Goal: Book appointment/travel/reservation

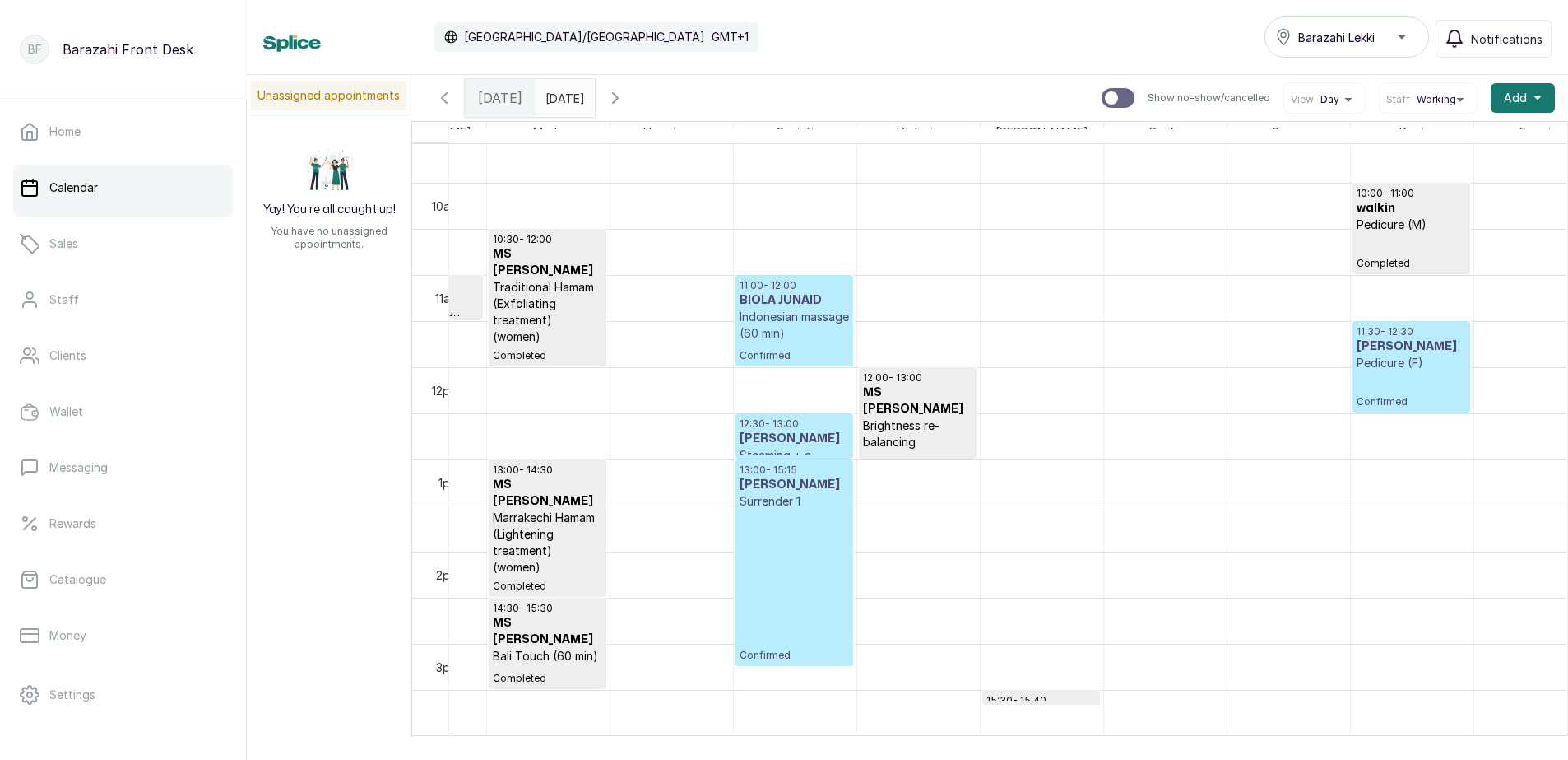
click at [813, 530] on p "Confirmed" at bounding box center [794, 585] width 109 height 153
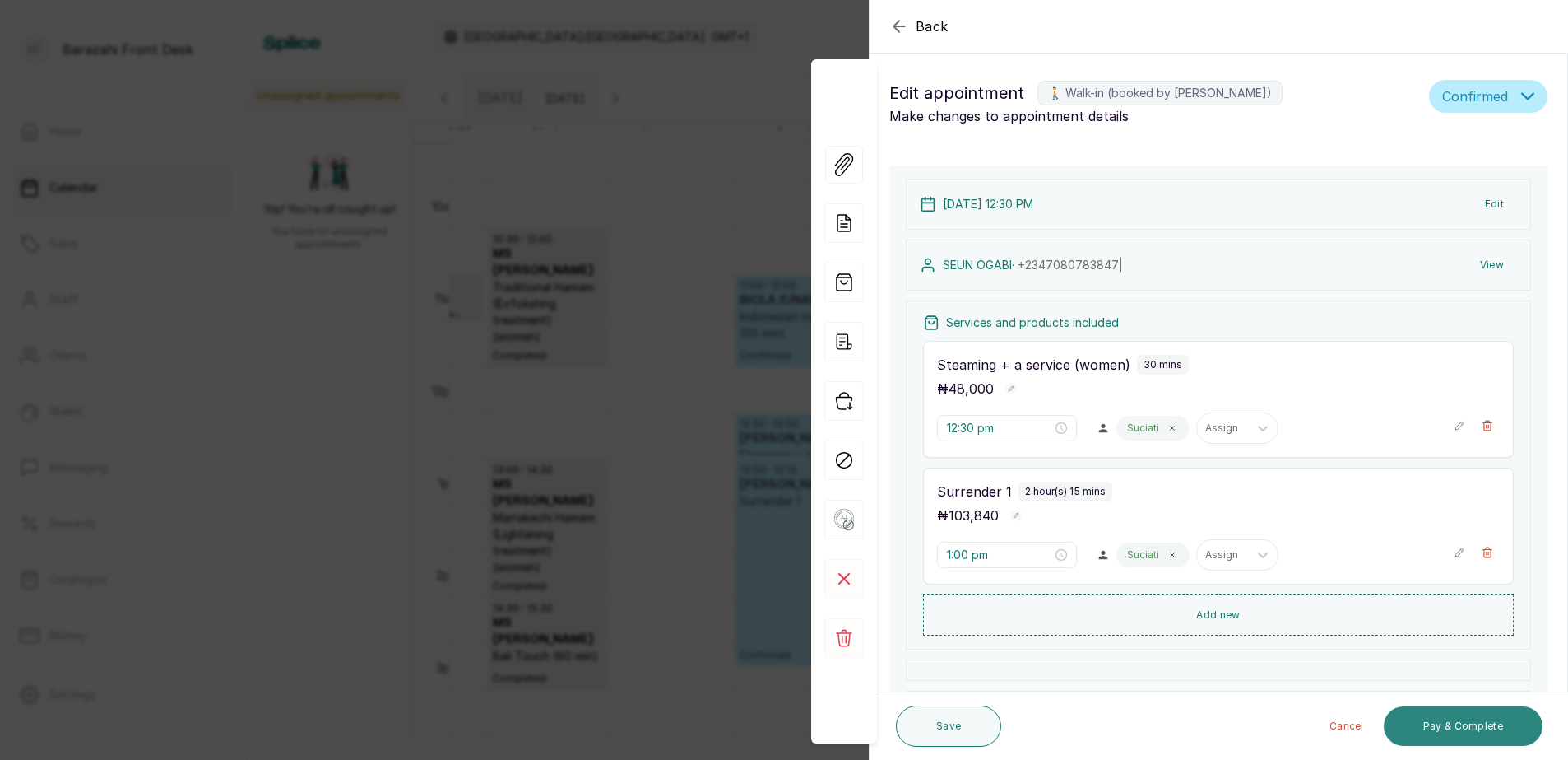
click at [1437, 721] on button "Pay & Complete" at bounding box center [1463, 725] width 159 height 39
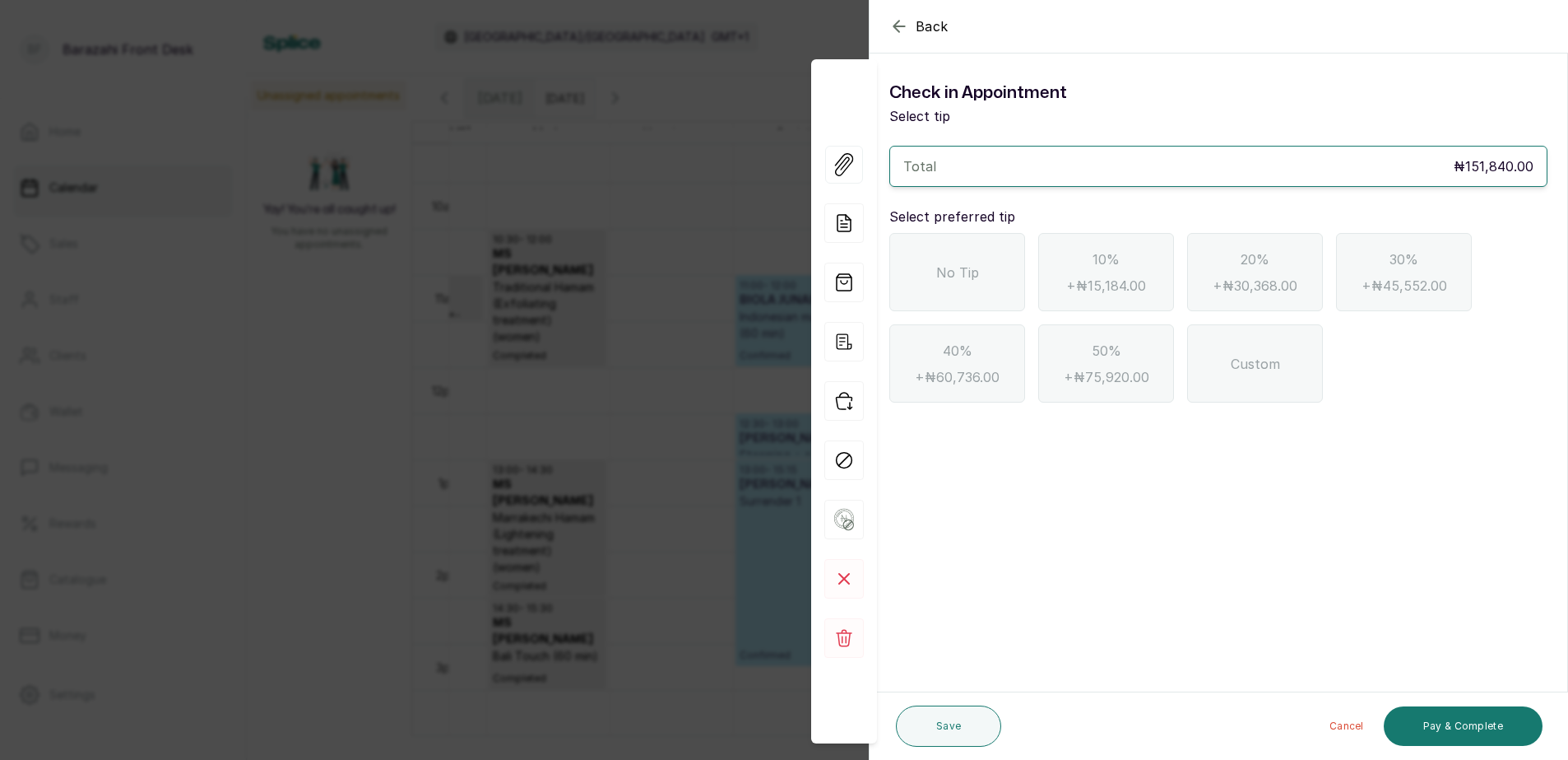
click at [901, 20] on icon "button" at bounding box center [899, 26] width 20 height 20
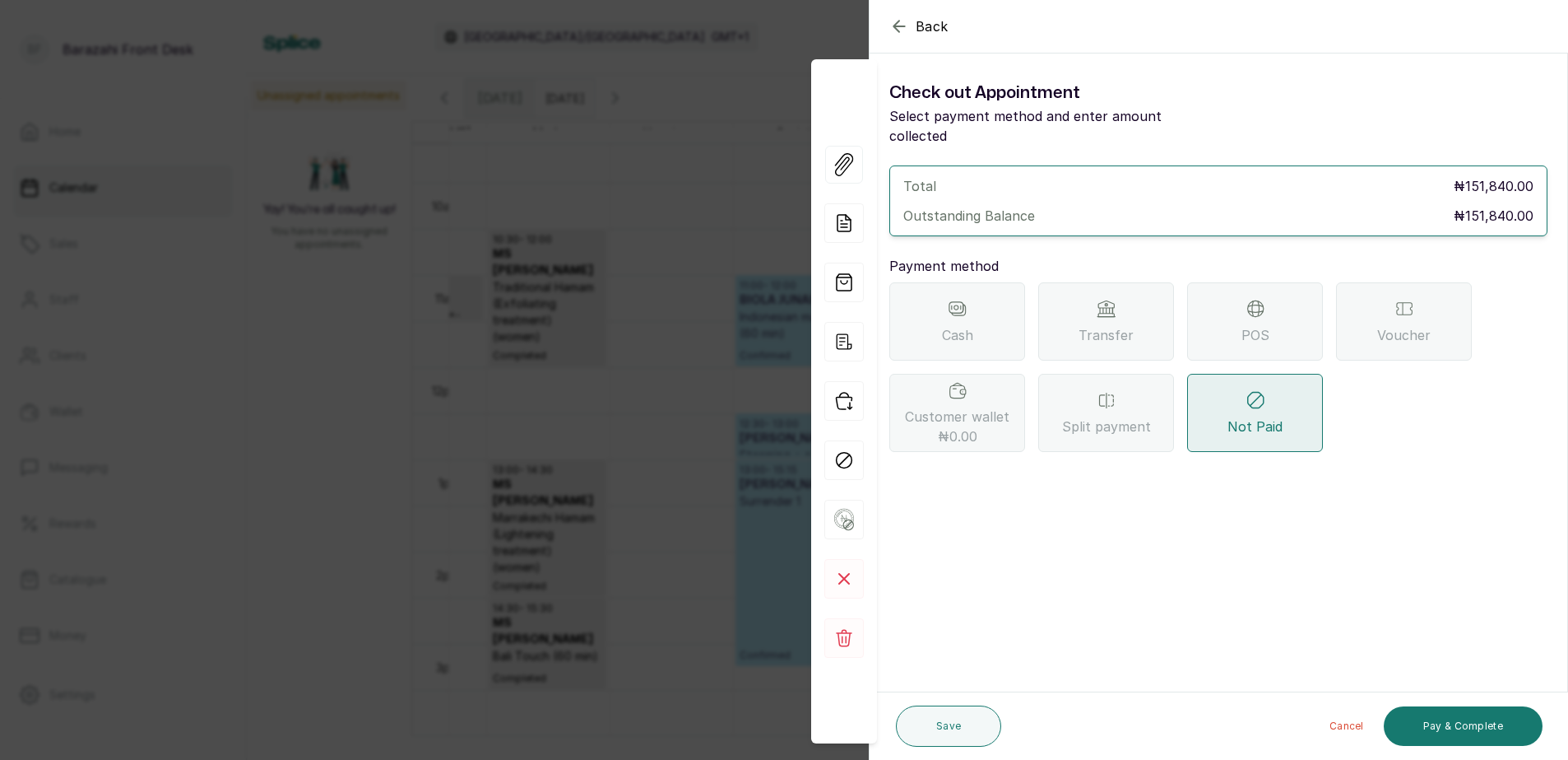
click at [906, 27] on icon "button" at bounding box center [899, 26] width 20 height 20
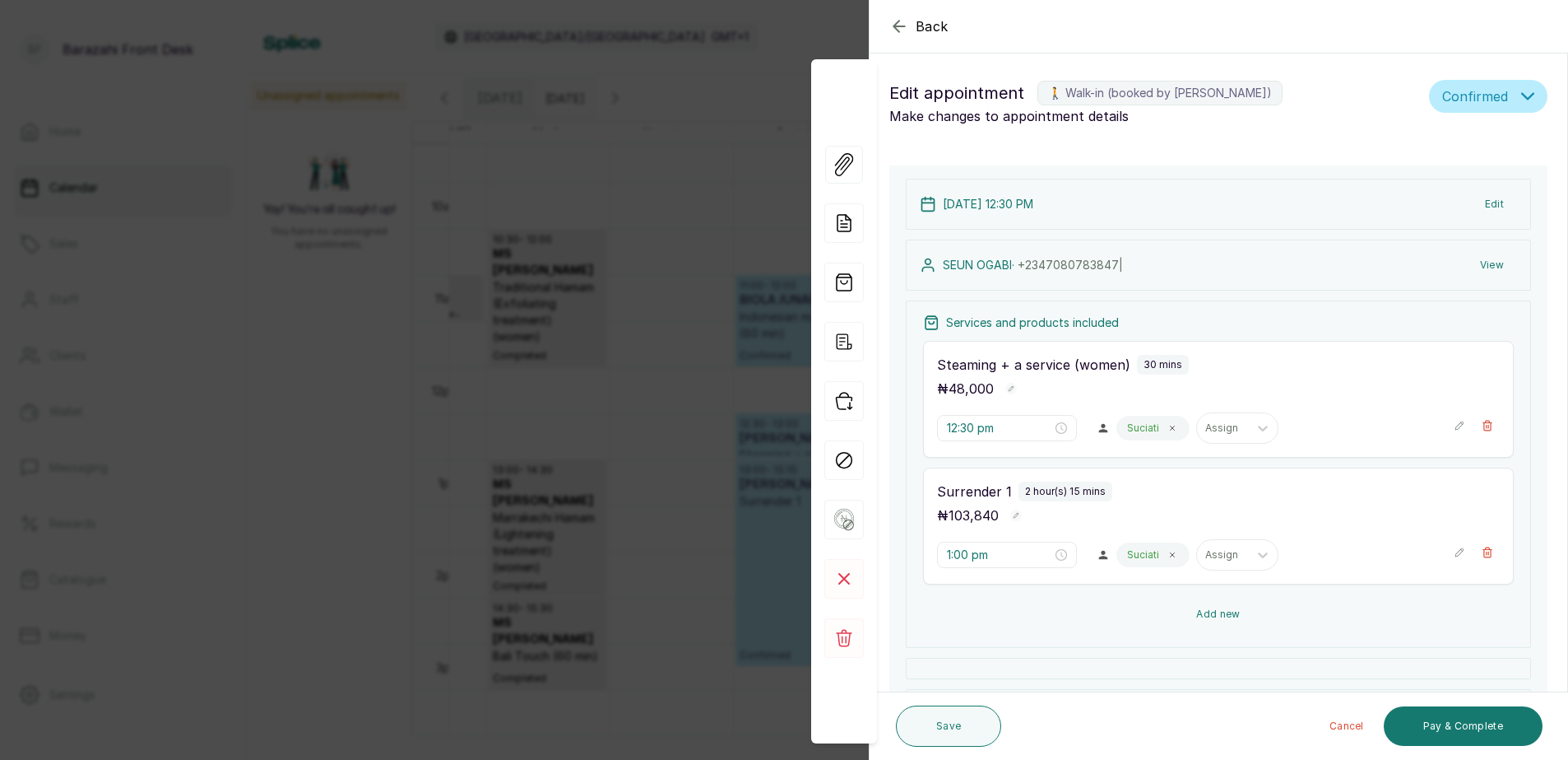
click at [1302, 622] on button "Add new" at bounding box center [1219, 613] width 591 height 39
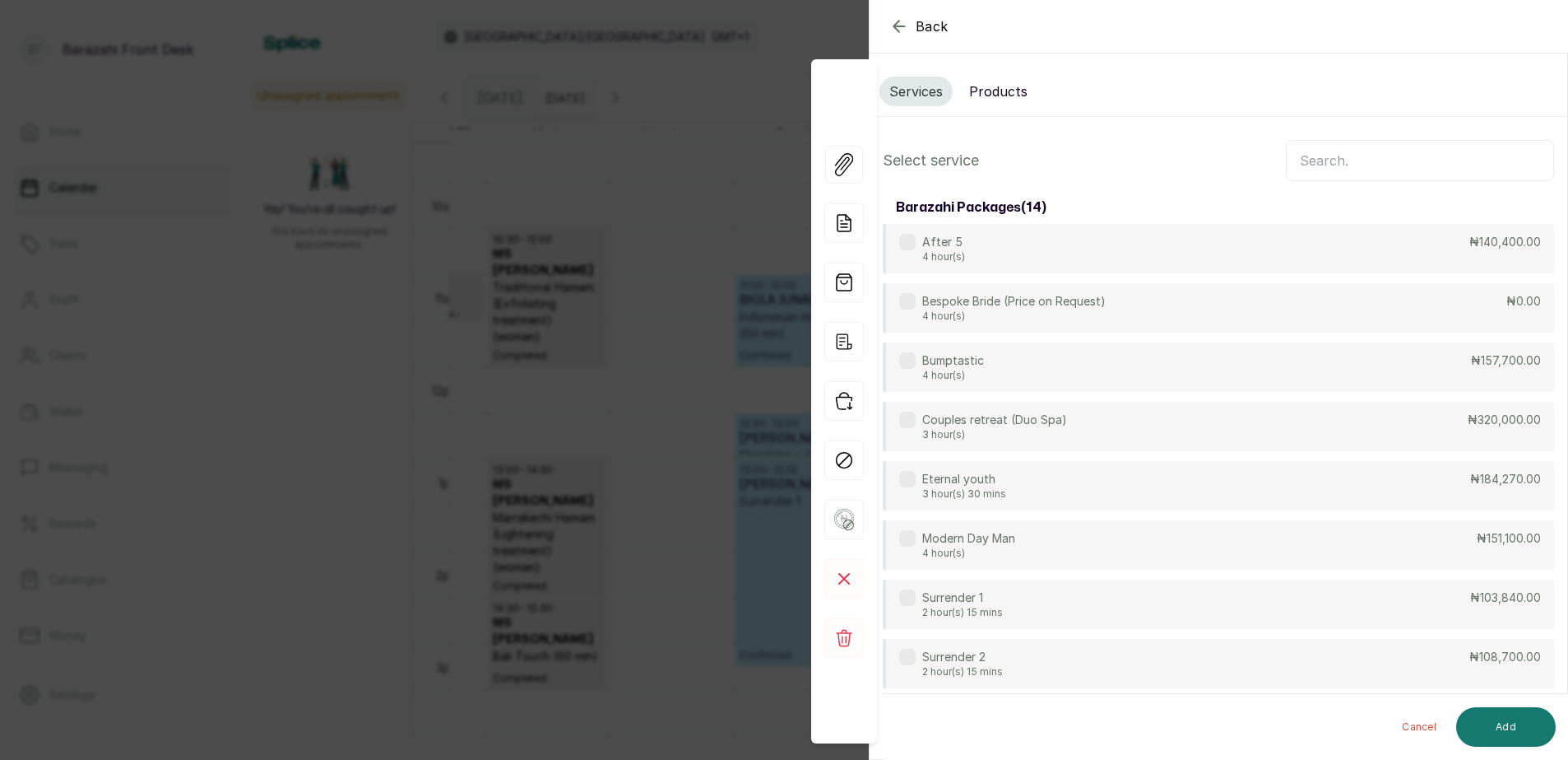
click at [1321, 151] on input "text" at bounding box center [1420, 160] width 269 height 41
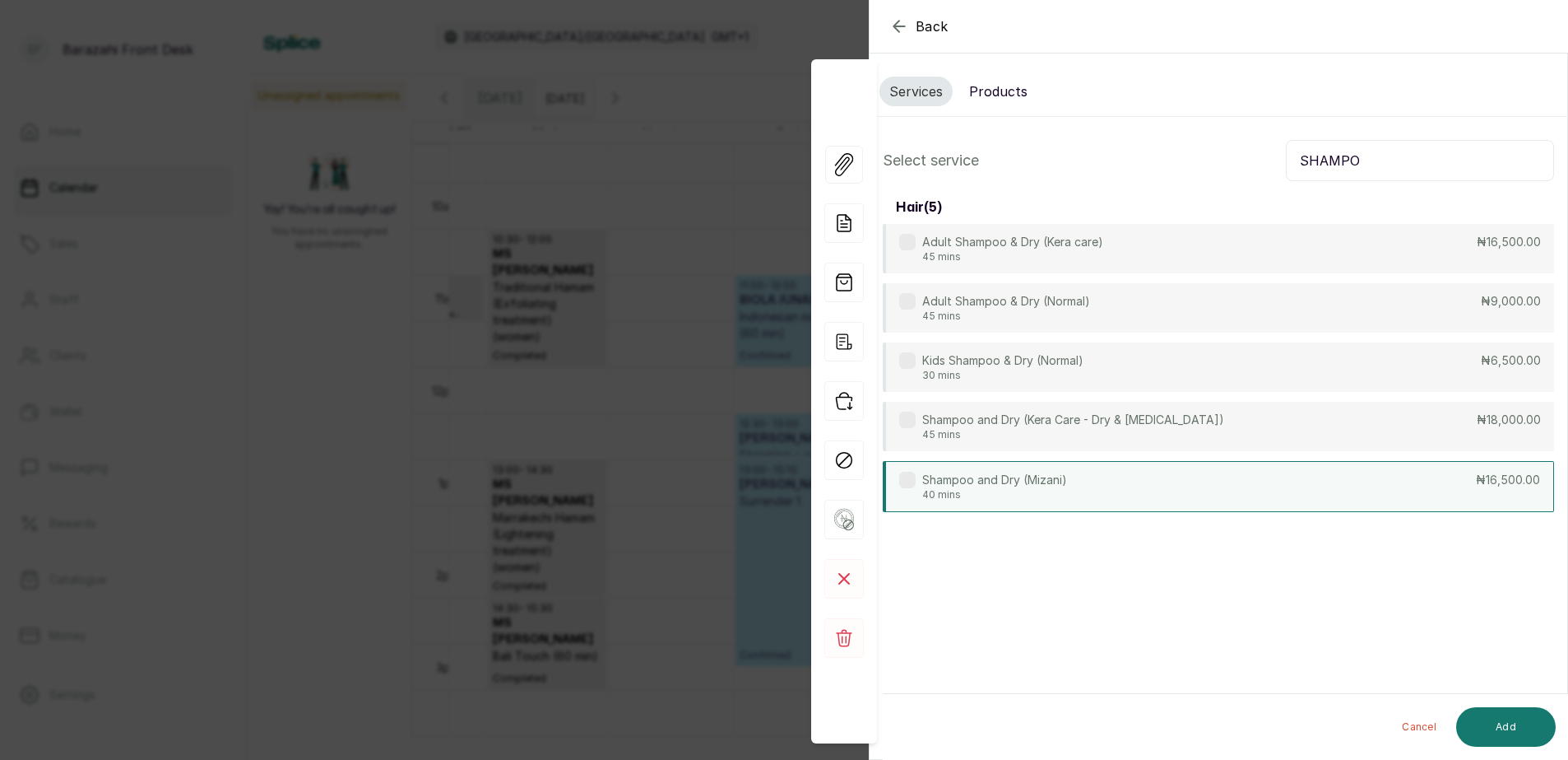
type input "SHAMPO"
click at [1409, 485] on div "Shampoo and Dry (Mizani) 40 mins ₦16,500.00" at bounding box center [1218, 486] width 671 height 51
click at [1489, 727] on button "Add" at bounding box center [1506, 726] width 100 height 39
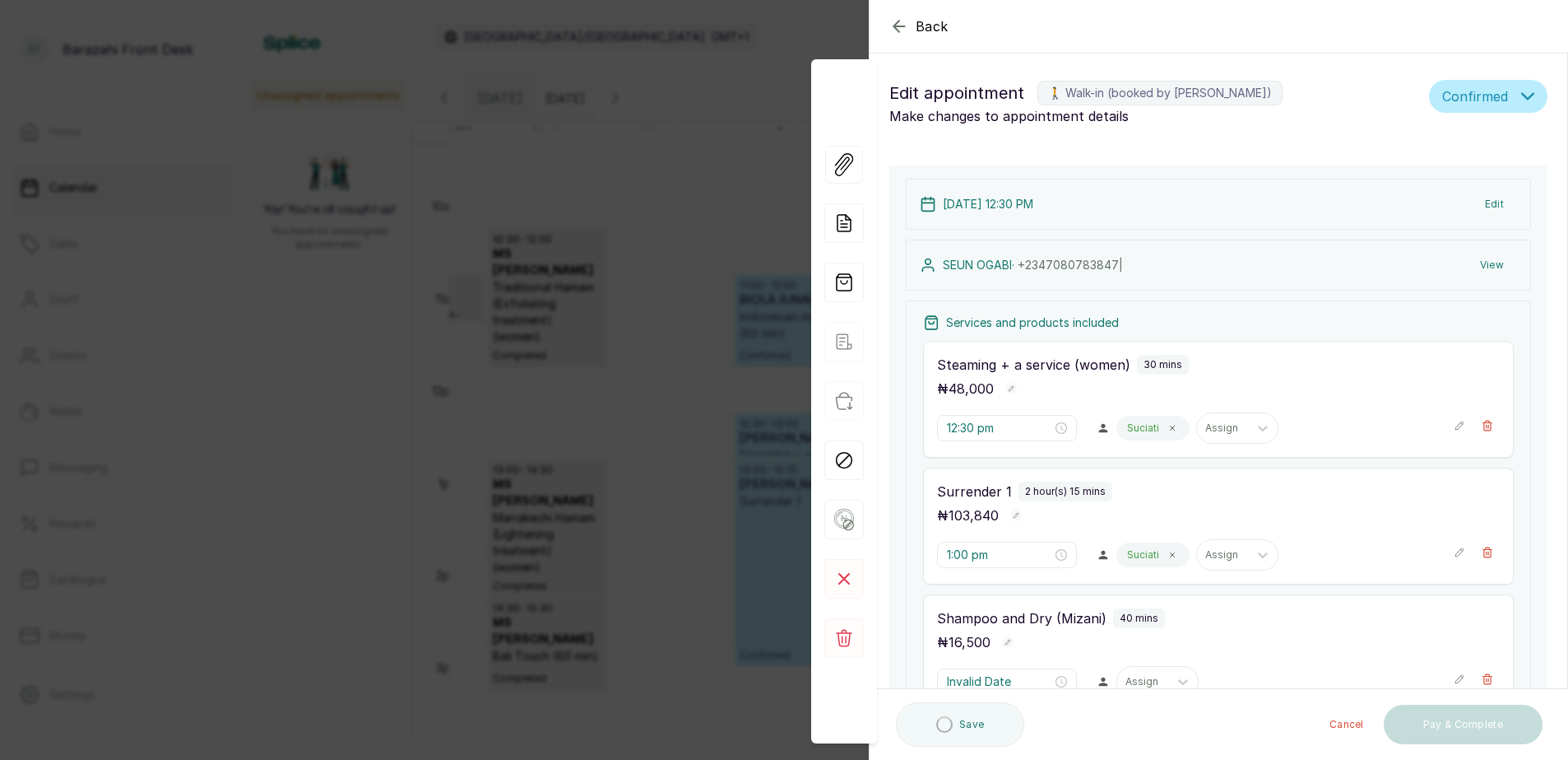
type input "3:15 pm"
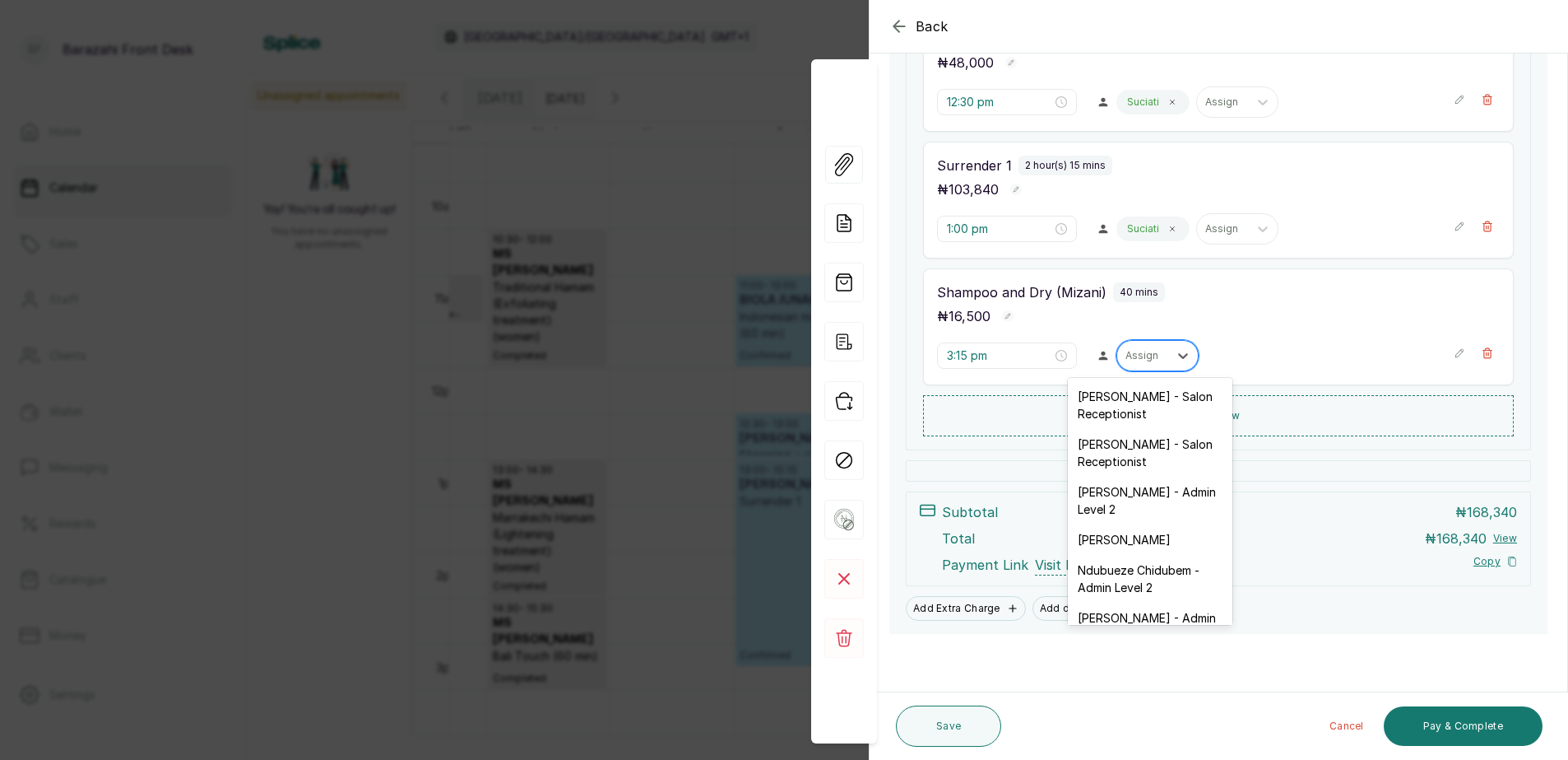
click at [1138, 356] on div at bounding box center [1143, 355] width 35 height 14
type input "ROS"
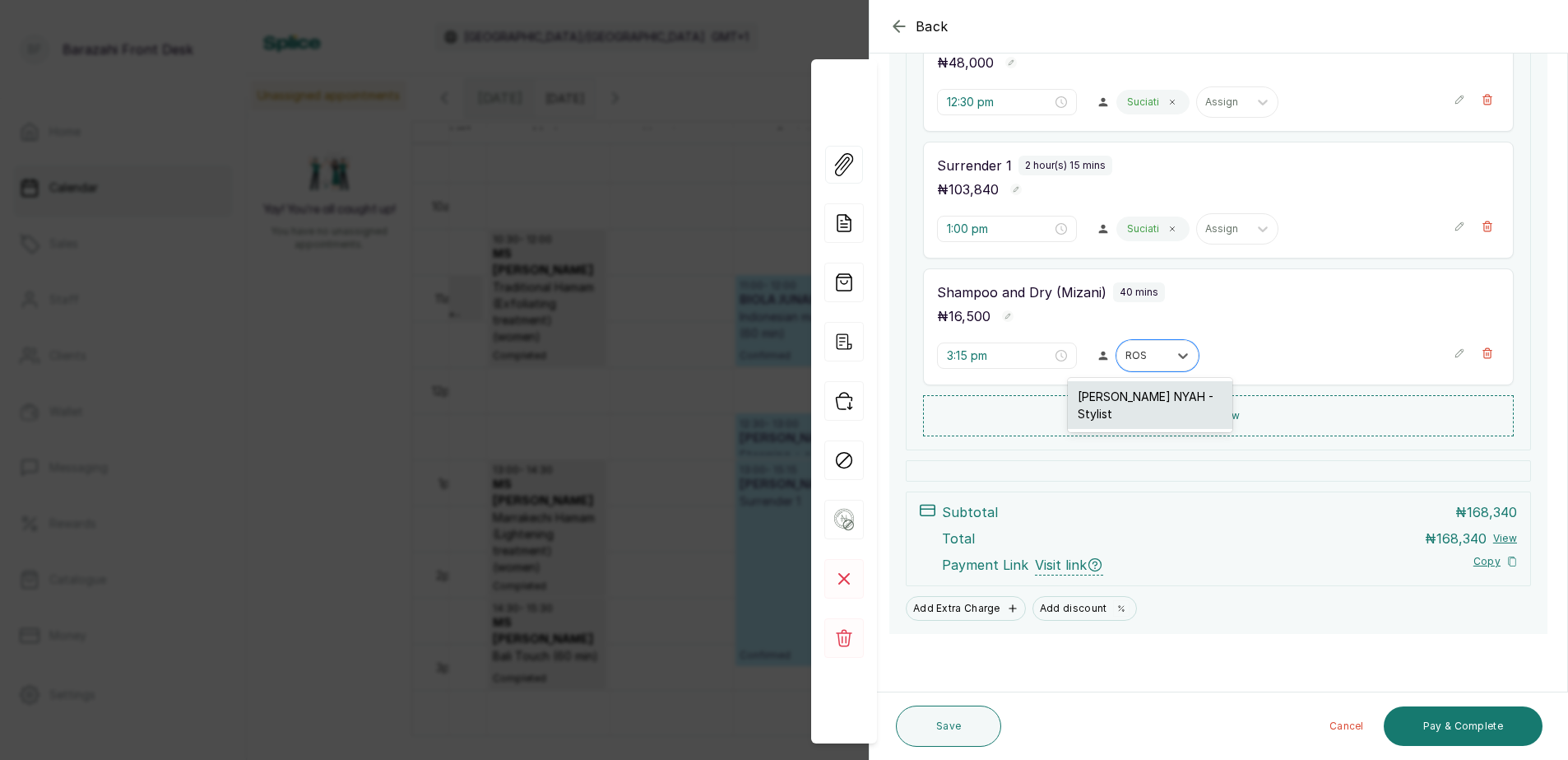
click at [1143, 402] on div "[PERSON_NAME] NYAH - Stylist" at bounding box center [1151, 405] width 165 height 48
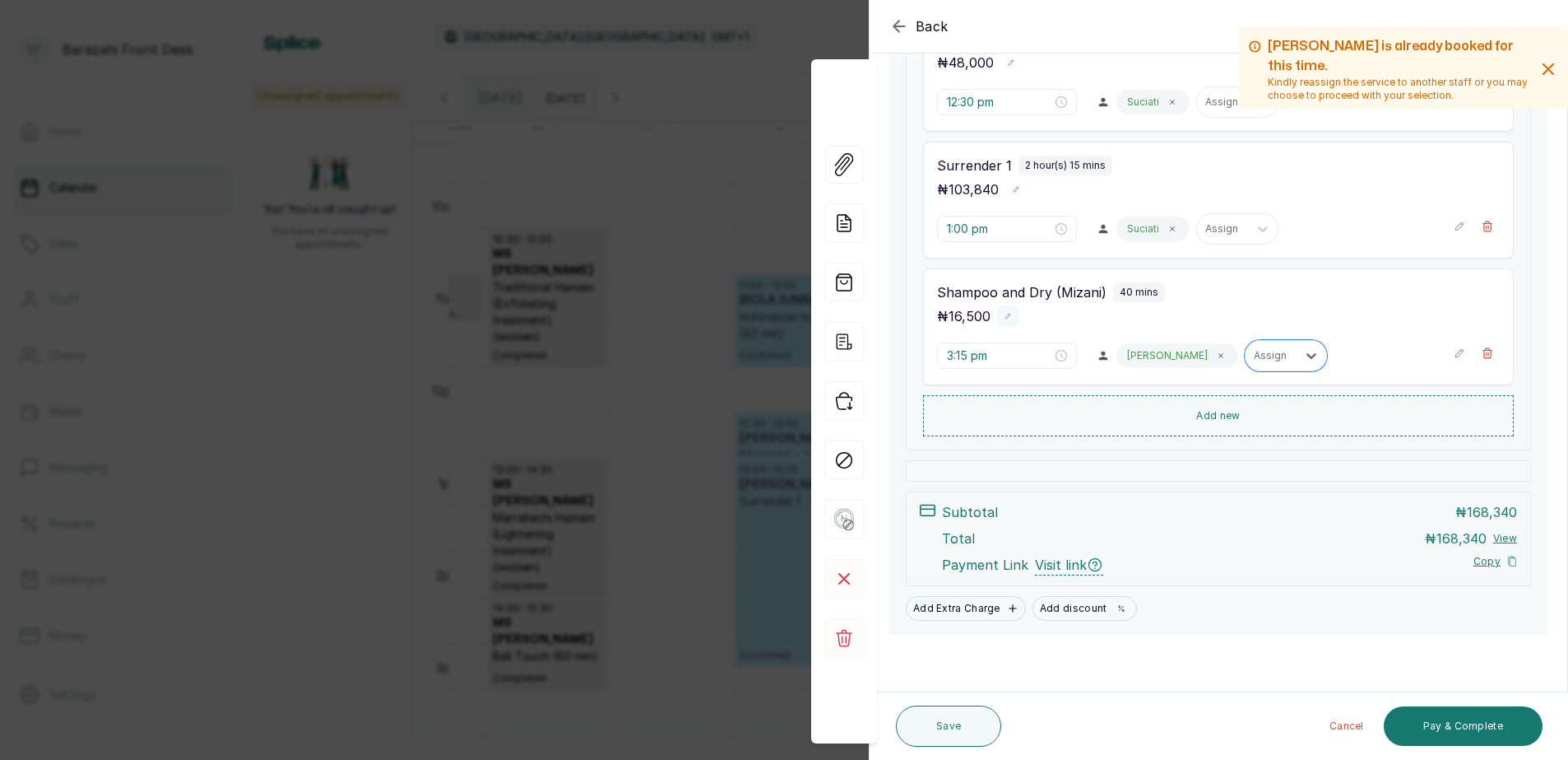
click at [1005, 318] on icon "button" at bounding box center [1008, 317] width 6 height 6
type input "1"
type input "20,000"
click at [1033, 321] on rect "button" at bounding box center [1033, 318] width 14 height 14
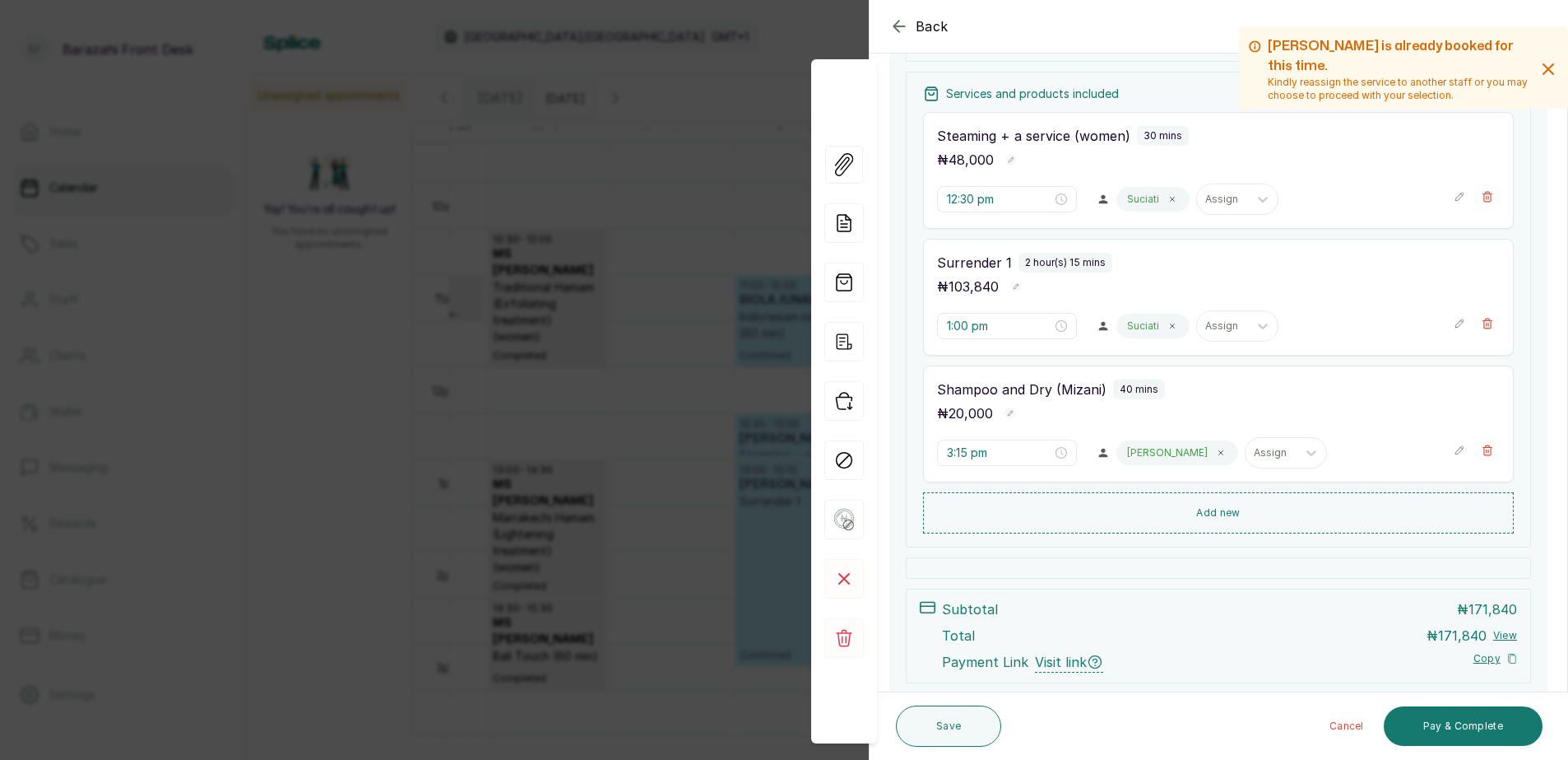
scroll to position [247, 0]
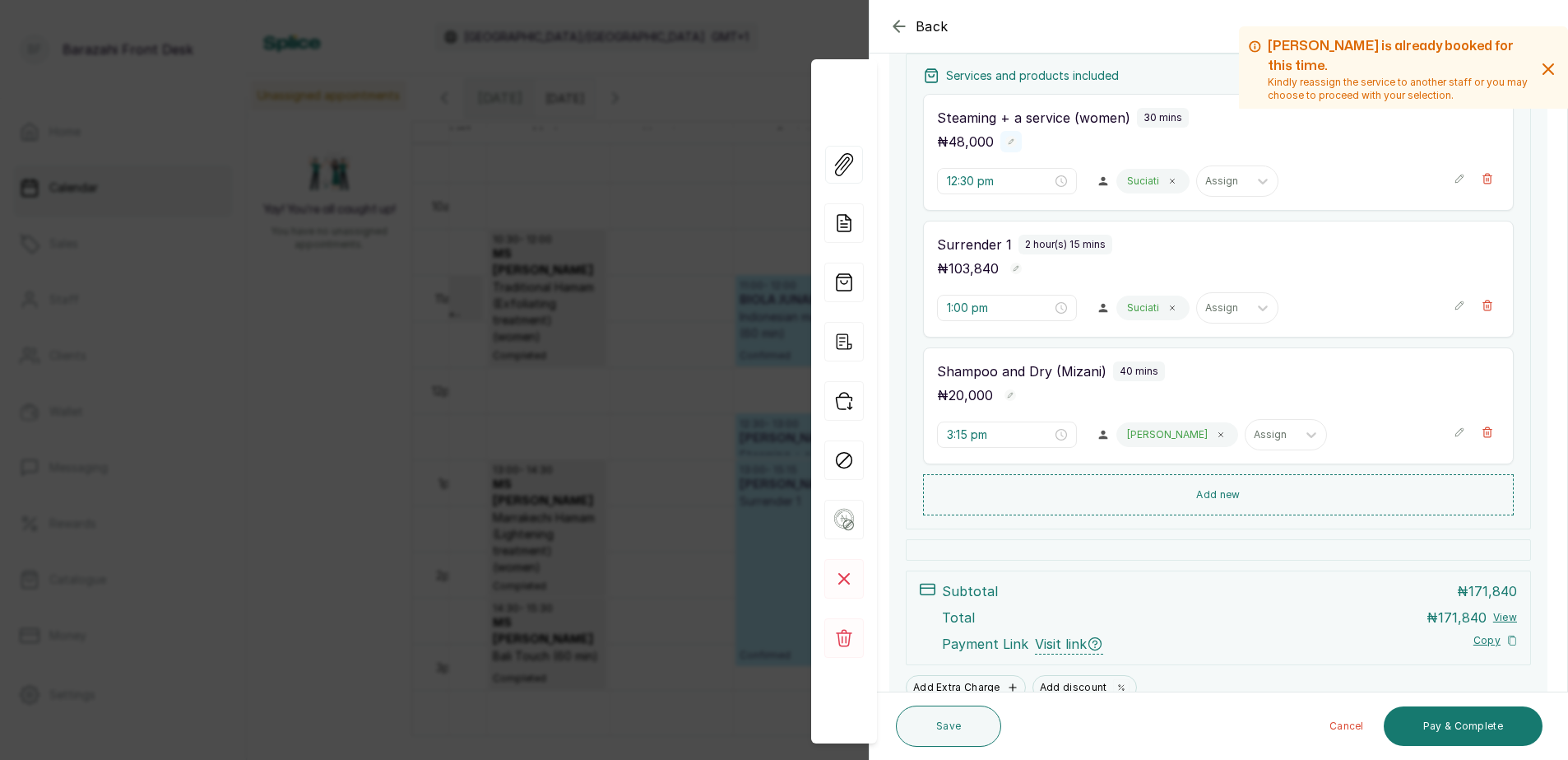
click at [1011, 140] on rect "button" at bounding box center [1011, 142] width 12 height 12
type input "4"
type input "44,000"
click at [1033, 144] on icon "button" at bounding box center [1032, 144] width 6 height 4
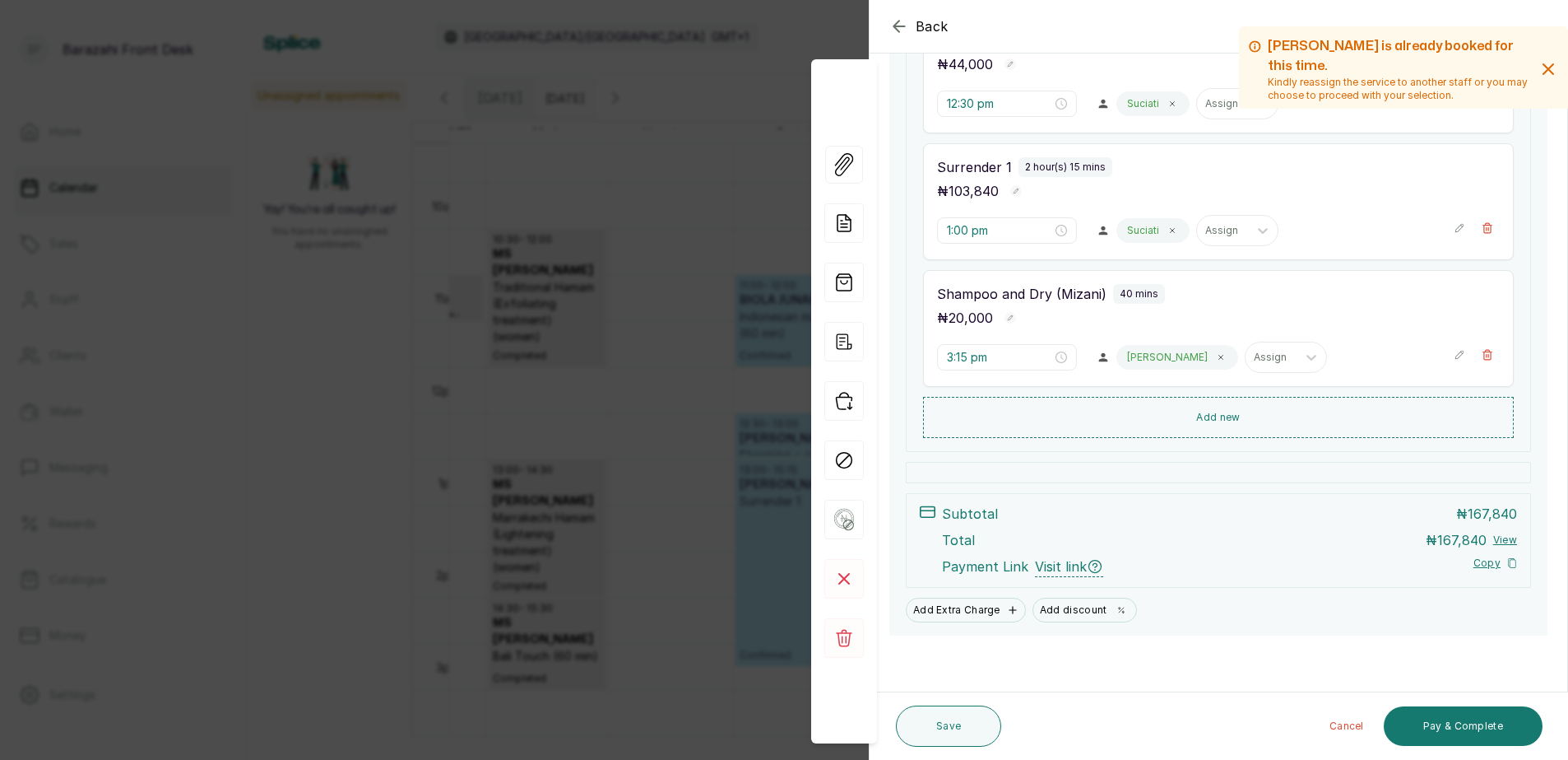
scroll to position [326, 0]
click at [1428, 724] on button "Pay & Complete" at bounding box center [1463, 725] width 159 height 39
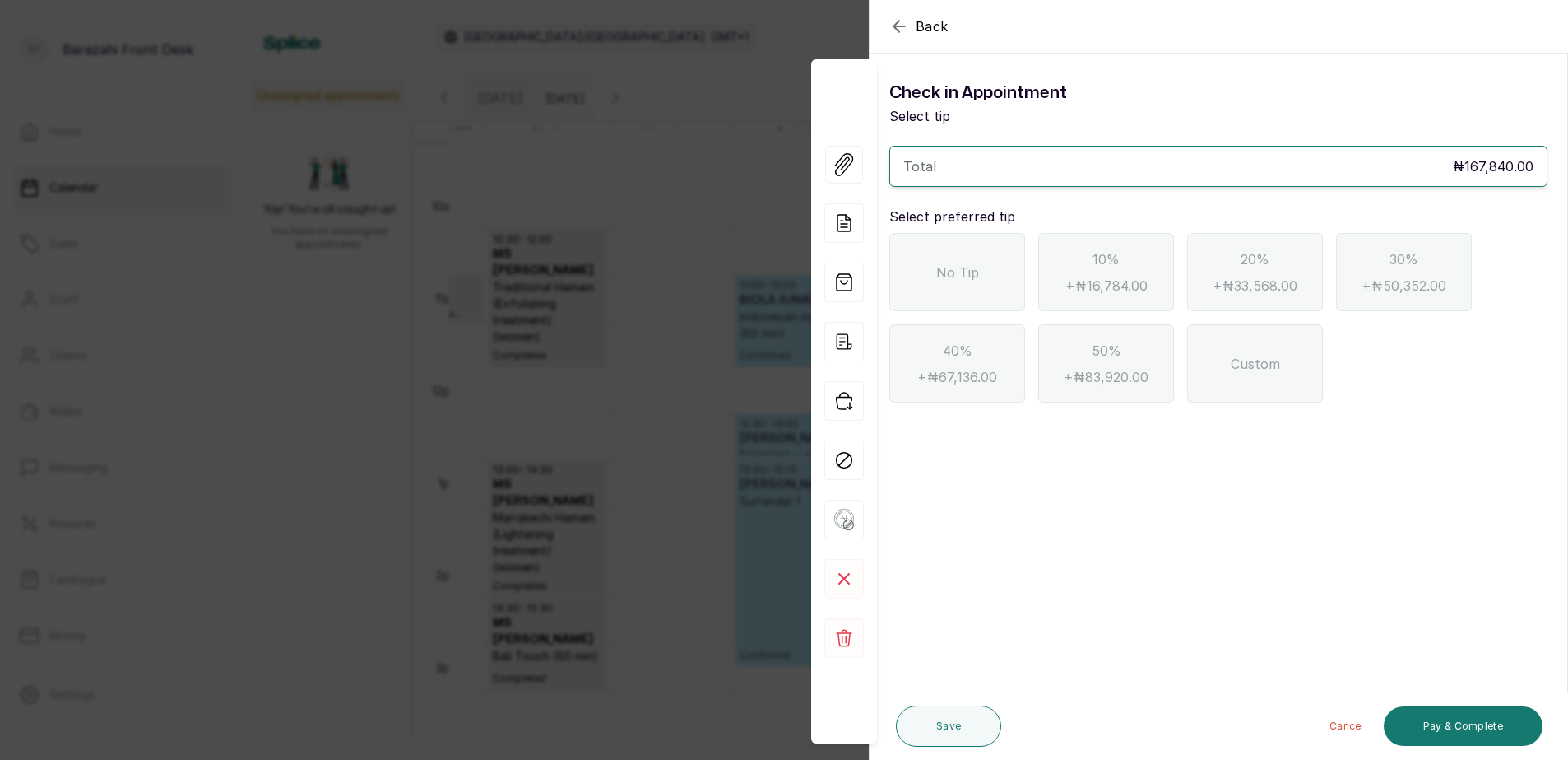
scroll to position [0, 0]
click at [966, 284] on div "No Tip" at bounding box center [957, 272] width 136 height 78
click at [1454, 728] on button "Pay & Complete" at bounding box center [1463, 725] width 159 height 39
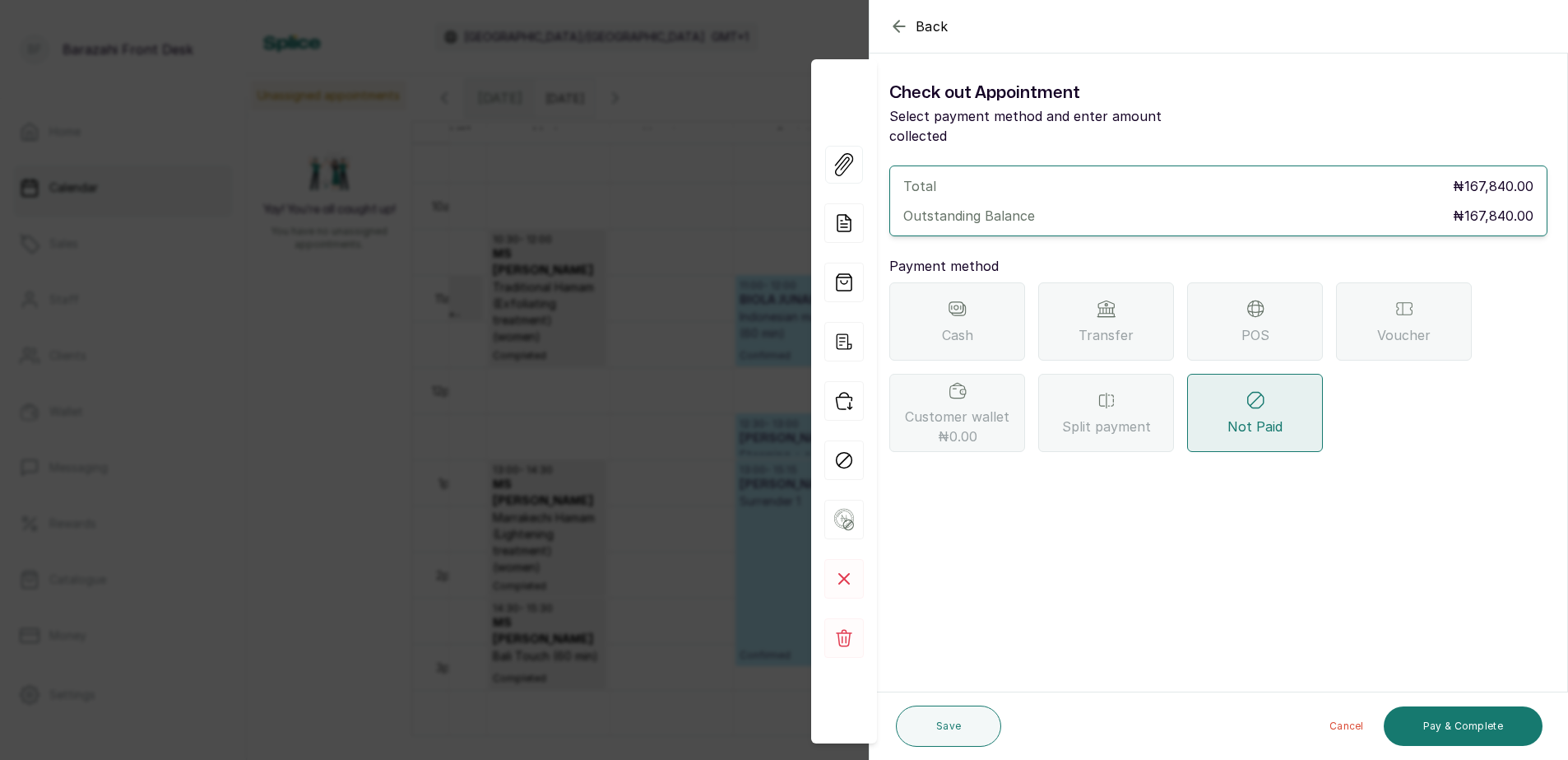
click at [1245, 325] on span "POS" at bounding box center [1255, 335] width 28 height 20
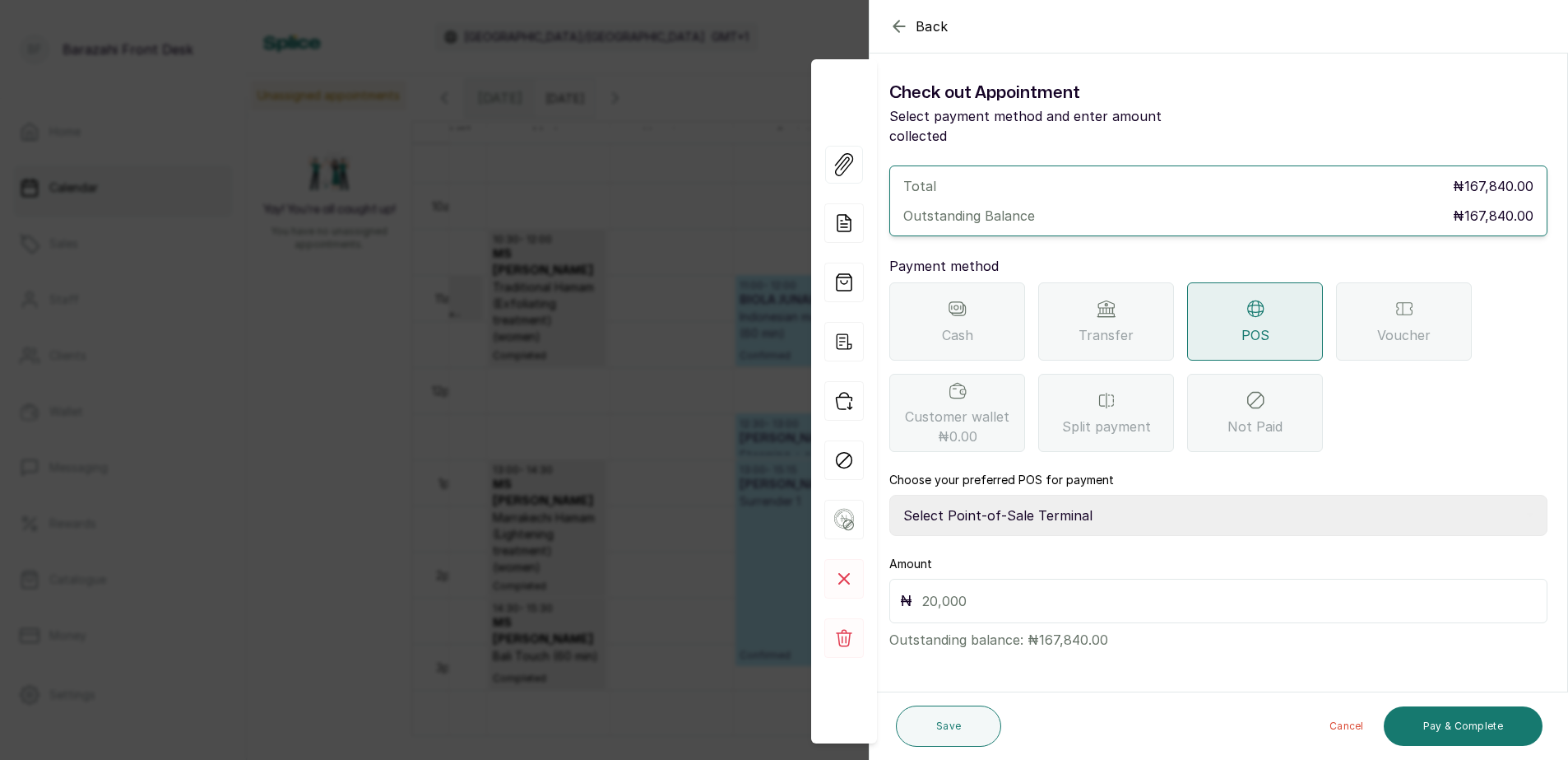
click at [997, 495] on select "Select Point-of-Sale Terminal [GEOGRAPHIC_DATA] POS Paystack-Titan Access POS A…" at bounding box center [1218, 515] width 658 height 41
select select "167b6f8a-d5d1-4786-a93b-04c747e16f1a"
click at [889, 495] on select "Select Point-of-Sale Terminal [GEOGRAPHIC_DATA] POS Paystack-Titan Access POS A…" at bounding box center [1218, 515] width 658 height 41
click at [998, 589] on input "text" at bounding box center [1229, 601] width 615 height 23
type input "167,840"
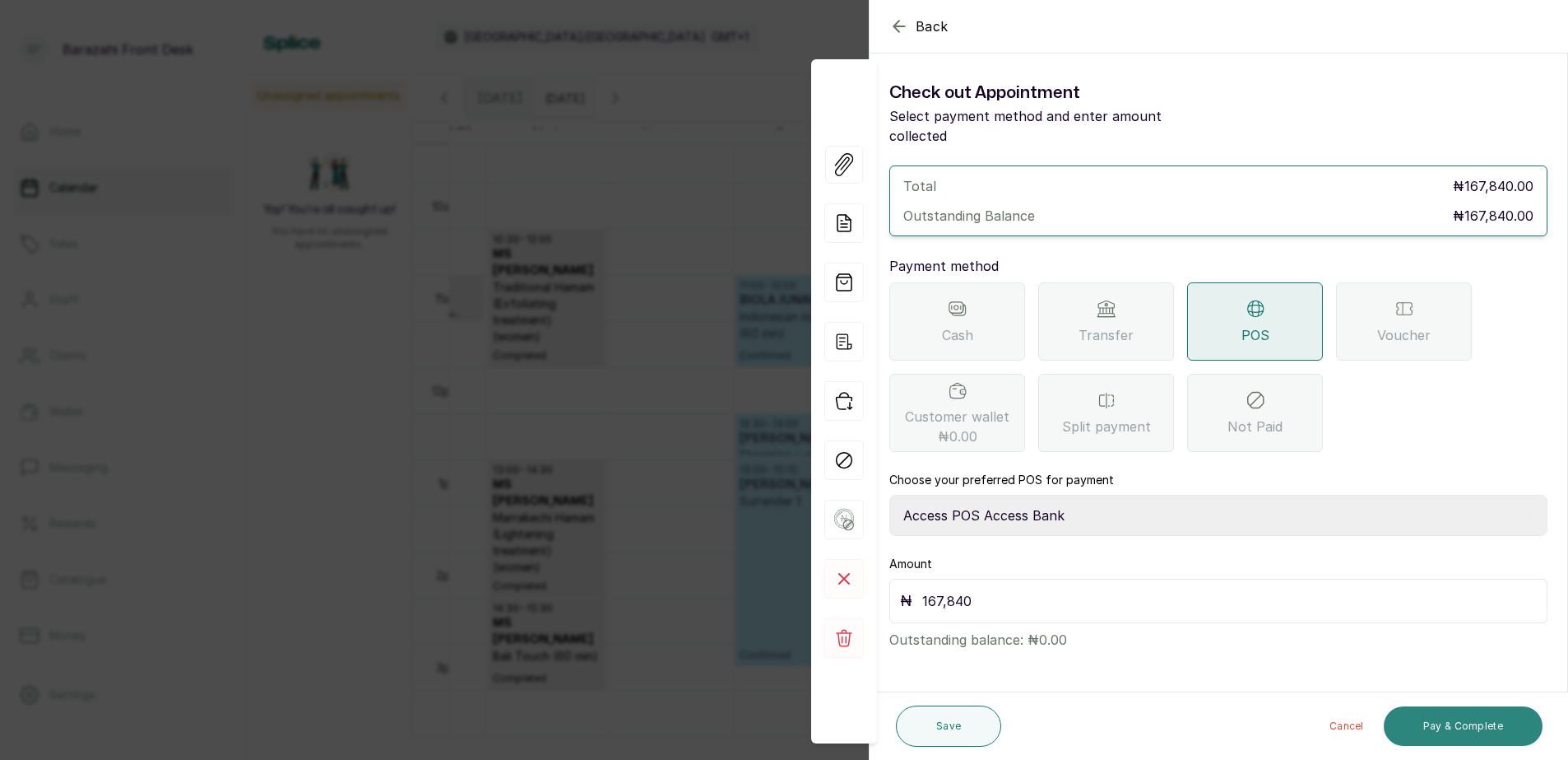
click at [1508, 722] on button "Pay & Complete" at bounding box center [1463, 725] width 159 height 39
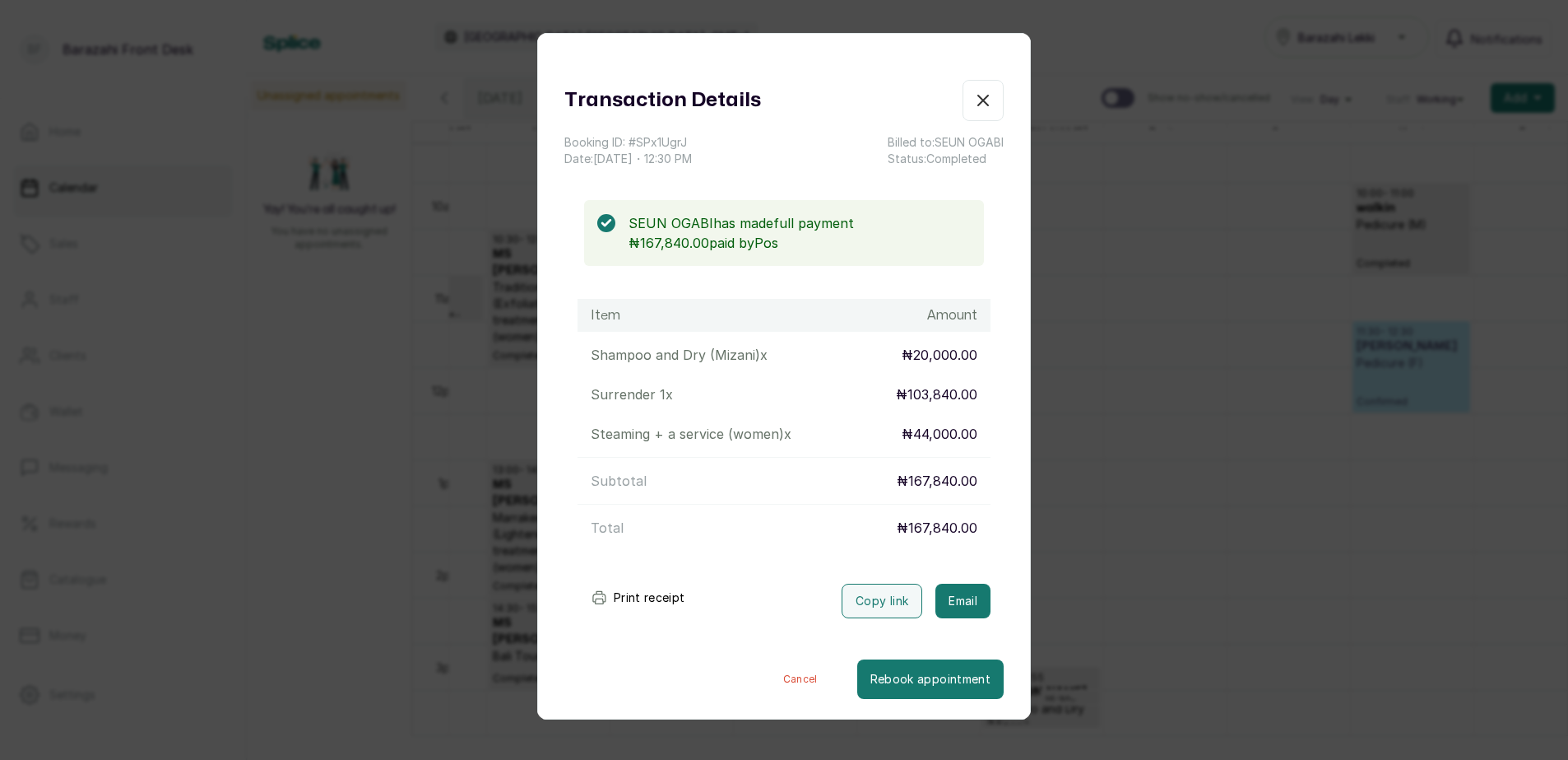
click at [651, 595] on button "Print receipt" at bounding box center [638, 598] width 121 height 33
click at [973, 98] on icon "button" at bounding box center [983, 100] width 20 height 20
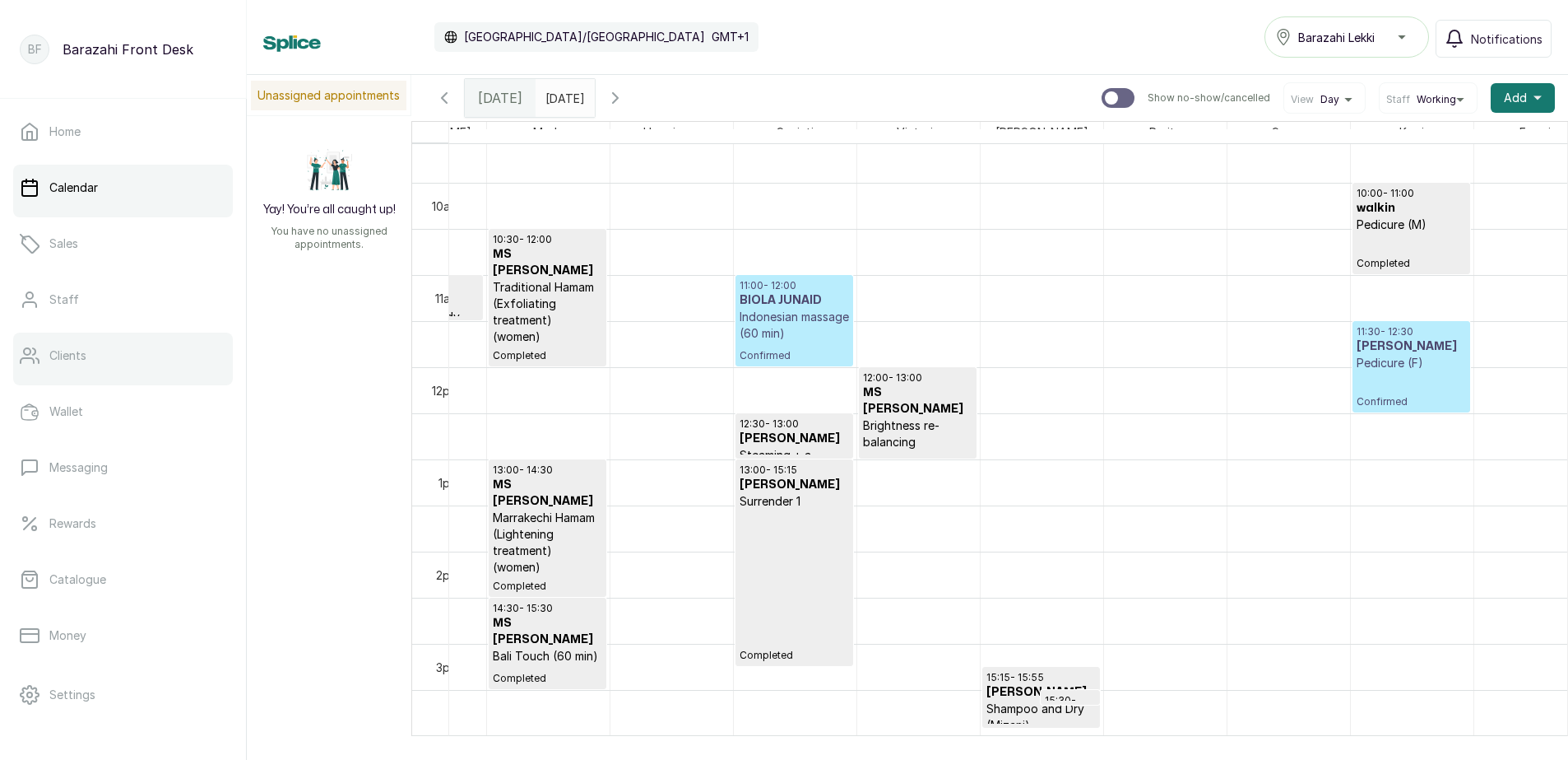
click at [136, 355] on link "Clients" at bounding box center [123, 356] width 220 height 46
